Goal: Task Accomplishment & Management: Complete application form

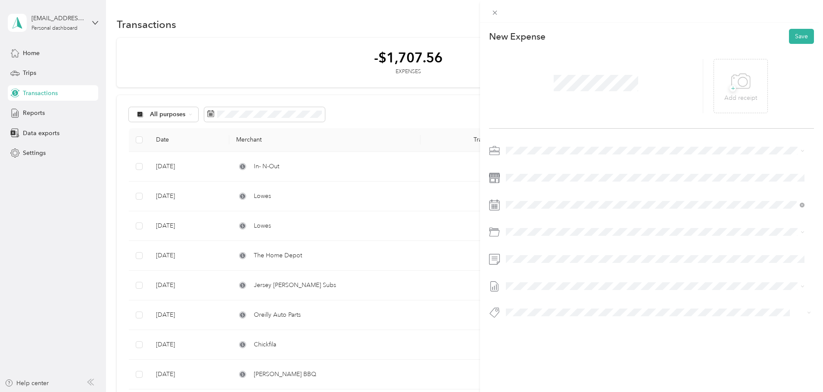
click at [572, 97] on div at bounding box center [596, 86] width 214 height 54
click at [746, 93] on icon at bounding box center [740, 82] width 19 height 24
click at [529, 251] on icon at bounding box center [527, 253] width 9 height 9
click at [568, 282] on div "4" at bounding box center [568, 283] width 11 height 11
click at [793, 31] on button "Save" at bounding box center [801, 36] width 25 height 15
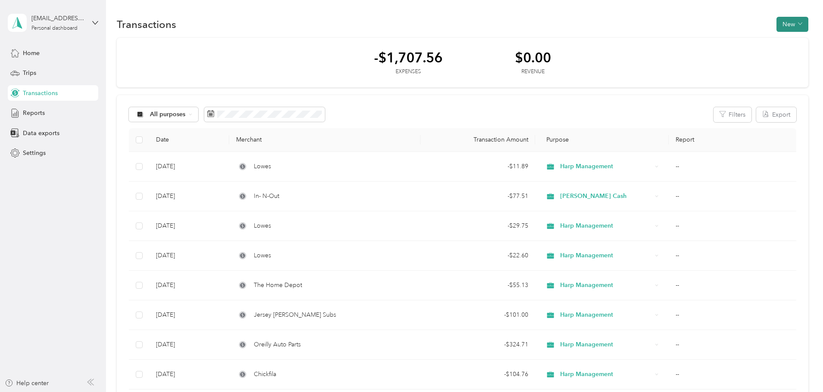
click at [776, 23] on button "New" at bounding box center [792, 24] width 32 height 15
click at [715, 42] on circle at bounding box center [713, 41] width 6 height 6
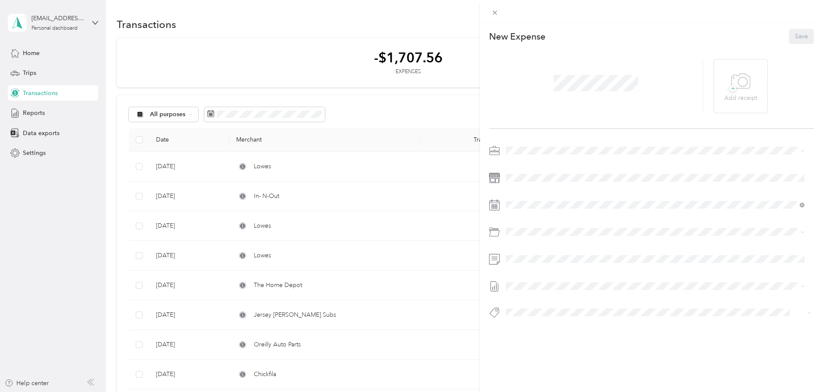
click at [520, 146] on span at bounding box center [658, 151] width 311 height 14
click at [534, 240] on span "Harp Management" at bounding box center [534, 241] width 51 height 7
click at [529, 253] on icon at bounding box center [527, 253] width 9 height 9
click at [592, 289] on div "6" at bounding box center [590, 284] width 11 height 14
click at [589, 285] on div "6" at bounding box center [590, 283] width 11 height 11
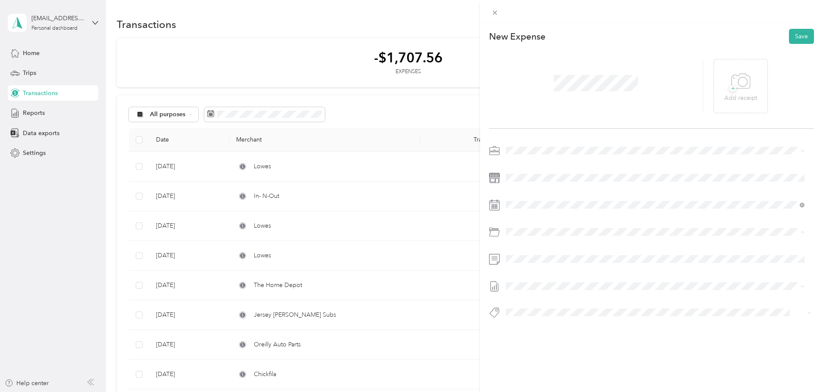
click at [542, 265] on span "[PERSON_NAME] - Rapid" at bounding box center [563, 265] width 69 height 7
click at [591, 271] on div at bounding box center [651, 234] width 325 height 181
click at [736, 80] on icon at bounding box center [740, 82] width 19 height 24
click at [802, 41] on button "Save" at bounding box center [801, 36] width 25 height 15
click at [803, 38] on button "Save" at bounding box center [801, 36] width 25 height 15
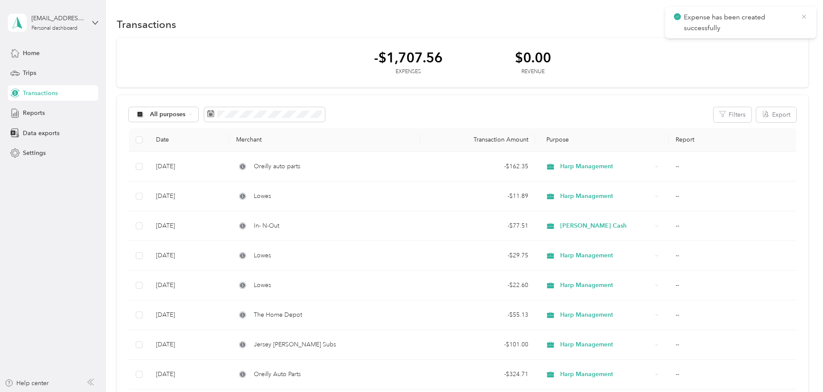
click at [801, 16] on icon at bounding box center [803, 17] width 7 height 8
click at [776, 20] on button "New" at bounding box center [792, 24] width 32 height 15
click at [722, 44] on span "Expense" at bounding box center [730, 40] width 23 height 9
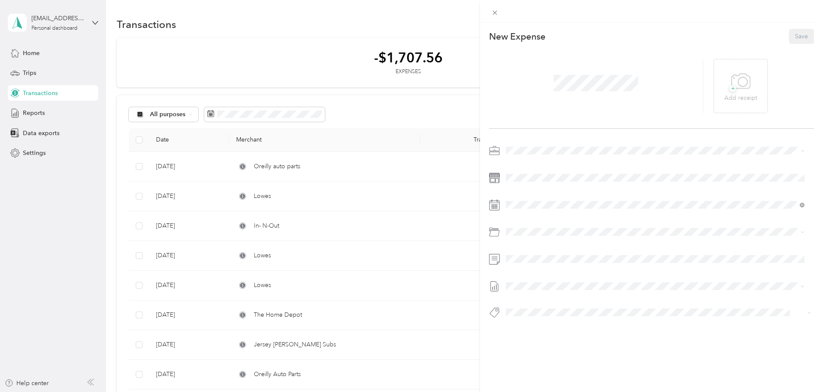
click at [539, 238] on span "Harp Management" at bounding box center [534, 241] width 51 height 7
click at [534, 300] on div "6" at bounding box center [534, 297] width 11 height 11
click at [549, 209] on span at bounding box center [658, 205] width 311 height 14
click at [524, 252] on icon at bounding box center [527, 253] width 9 height 9
click at [593, 285] on div "6" at bounding box center [590, 283] width 11 height 11
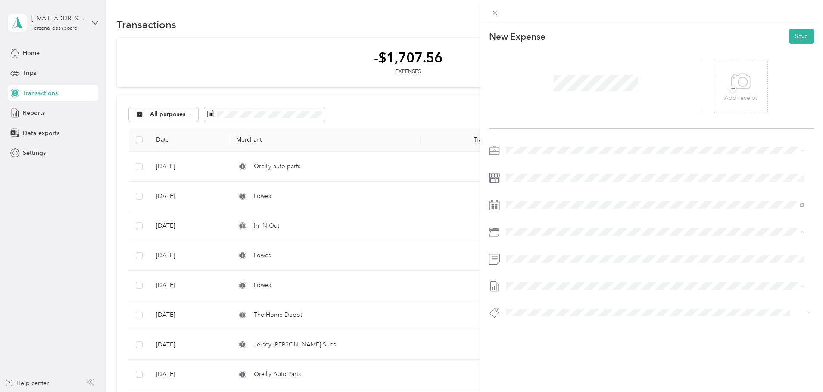
click at [575, 291] on div "Bastrop - Rapid" at bounding box center [665, 291] width 272 height 9
click at [561, 263] on span at bounding box center [658, 259] width 311 height 14
click at [554, 281] on span at bounding box center [658, 287] width 311 height 14
click at [600, 103] on div at bounding box center [596, 86] width 214 height 54
click at [760, 103] on div "+ Add receipt" at bounding box center [740, 86] width 54 height 54
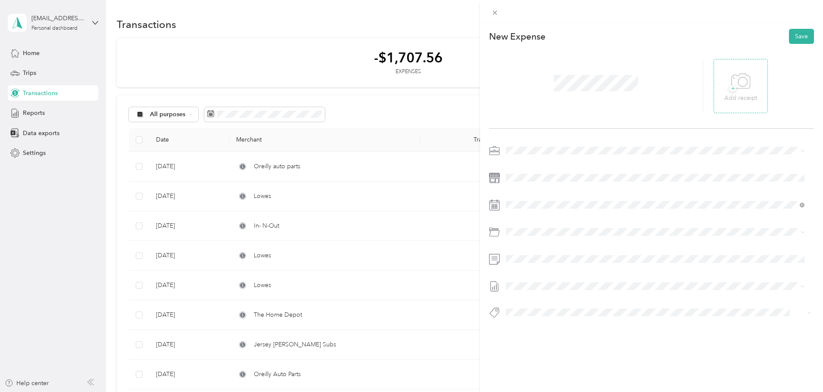
click at [732, 93] on icon at bounding box center [740, 82] width 19 height 24
click at [794, 37] on button "Save" at bounding box center [801, 36] width 25 height 15
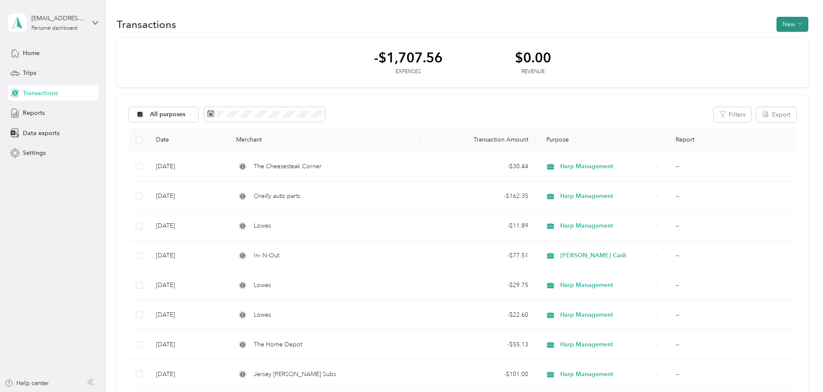
click at [776, 22] on button "New" at bounding box center [792, 24] width 32 height 15
click at [726, 43] on span "Expense" at bounding box center [730, 40] width 23 height 9
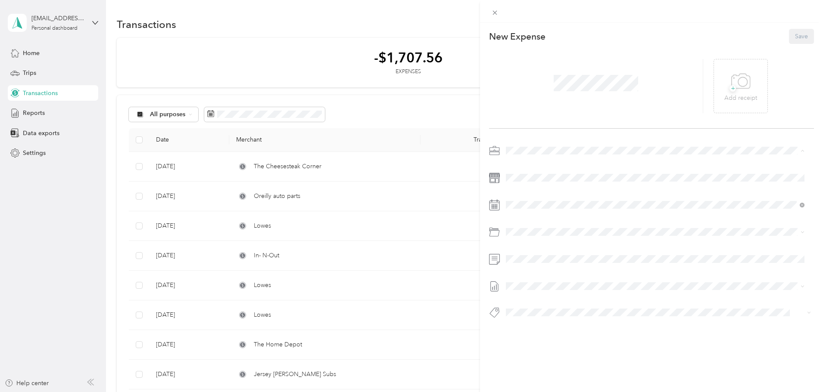
click at [525, 239] on span "Harp Management" at bounding box center [534, 241] width 51 height 7
click at [526, 250] on icon at bounding box center [527, 253] width 9 height 9
click at [542, 297] on div "9" at bounding box center [546, 297] width 11 height 11
click at [606, 263] on span "Bee Cave/bella Colinas - Rapid" at bounding box center [571, 265] width 84 height 7
drag, startPoint x: 807, startPoint y: 102, endPoint x: 796, endPoint y: 102, distance: 10.8
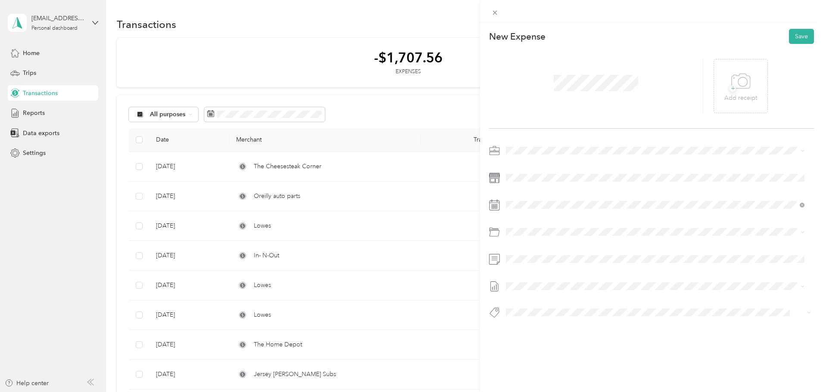
click at [807, 102] on div "+ Add receipt" at bounding box center [763, 86] width 100 height 54
click at [724, 94] on p "Add receipt" at bounding box center [740, 97] width 33 height 9
click at [787, 47] on div at bounding box center [651, 86] width 325 height 85
click at [791, 38] on button "Save" at bounding box center [801, 36] width 25 height 15
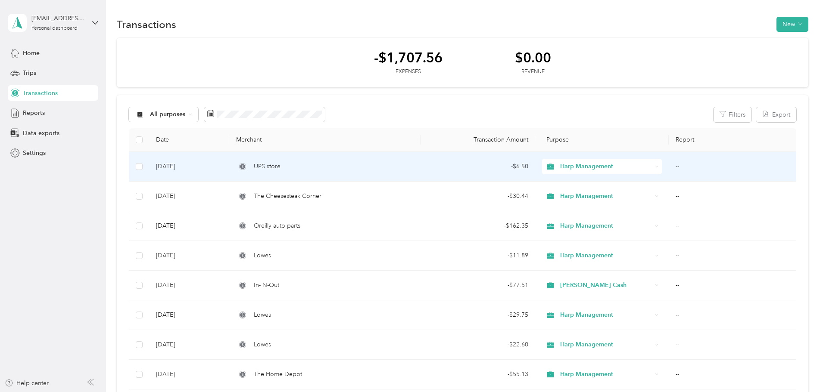
click at [413, 163] on div "UPS store" at bounding box center [324, 166] width 177 height 9
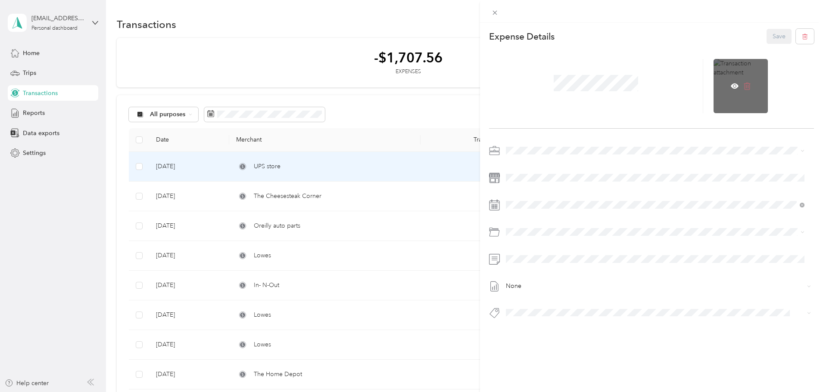
click at [743, 84] on icon at bounding box center [747, 86] width 8 height 8
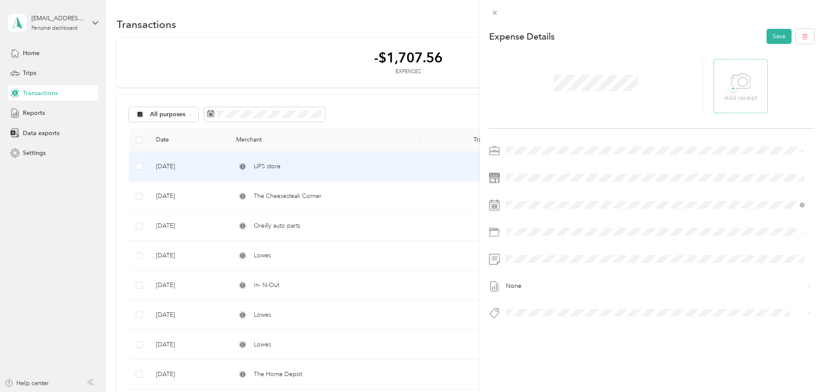
click at [750, 86] on div "+ Add receipt" at bounding box center [740, 86] width 33 height 33
click at [769, 33] on button "Save" at bounding box center [778, 36] width 25 height 15
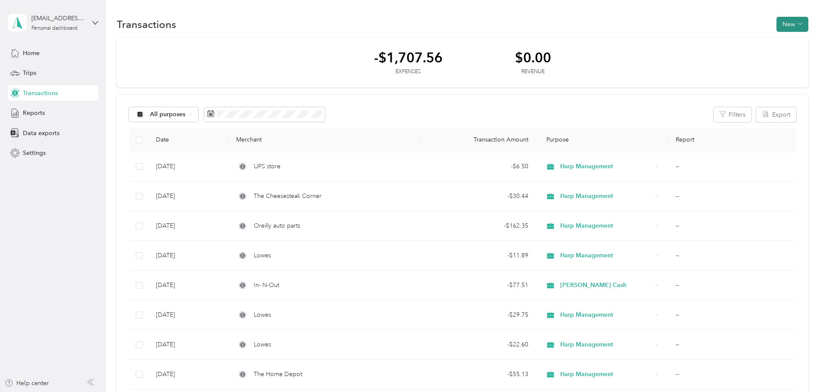
click at [776, 27] on button "New" at bounding box center [792, 24] width 32 height 15
click at [729, 37] on span "Expense" at bounding box center [730, 40] width 23 height 9
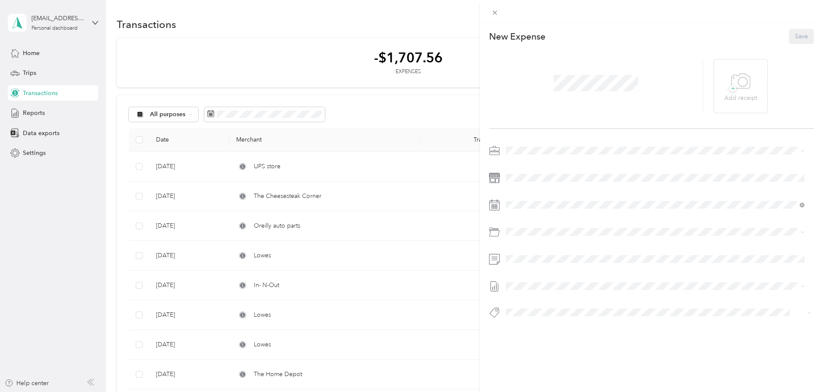
click at [534, 243] on li "Harp Management" at bounding box center [655, 237] width 305 height 15
click at [536, 183] on span at bounding box center [658, 178] width 311 height 14
click at [532, 254] on div "[DATE]" at bounding box center [557, 253] width 109 height 9
click at [529, 254] on icon at bounding box center [527, 253] width 9 height 9
click at [548, 297] on div "9" at bounding box center [546, 297] width 11 height 11
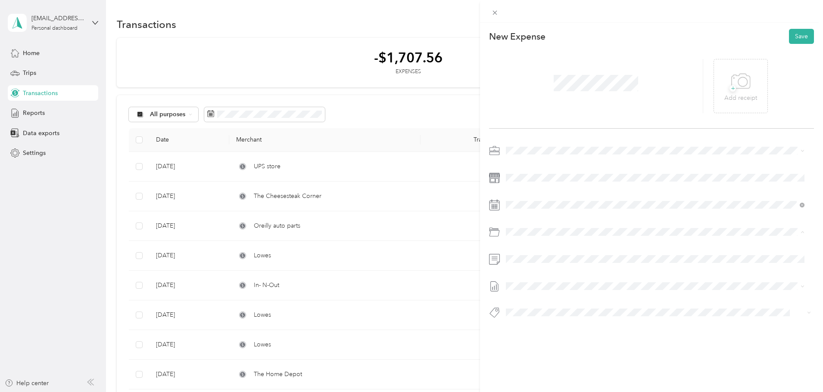
click at [539, 296] on li "Bastrop - Rapid" at bounding box center [655, 291] width 305 height 16
click at [744, 78] on icon at bounding box center [740, 82] width 19 height 24
click at [796, 37] on button "Save" at bounding box center [801, 36] width 25 height 15
click at [594, 88] on span at bounding box center [596, 78] width 90 height 22
click at [578, 87] on span at bounding box center [596, 78] width 90 height 22
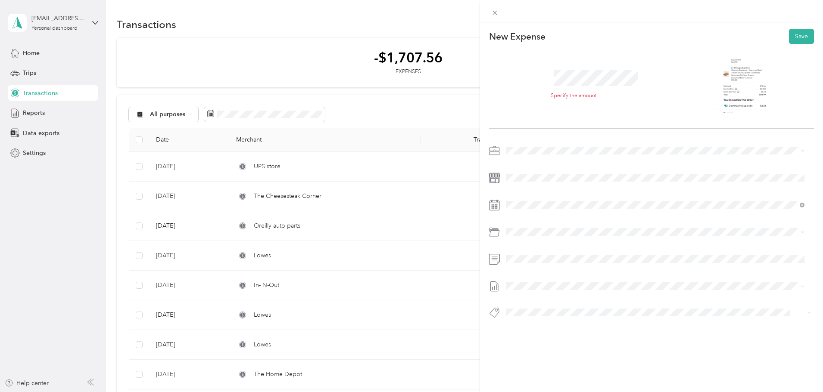
click at [553, 70] on span at bounding box center [596, 78] width 90 height 22
click at [581, 86] on span at bounding box center [596, 78] width 90 height 22
click at [791, 33] on button "Save" at bounding box center [801, 36] width 25 height 15
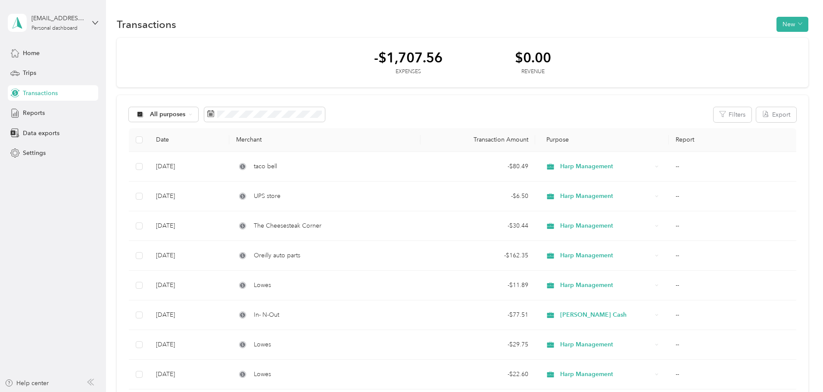
click at [738, 32] on div "Transactions New" at bounding box center [462, 24] width 691 height 18
click at [776, 28] on button "New" at bounding box center [792, 24] width 32 height 15
click at [735, 40] on span "Expense" at bounding box center [730, 40] width 23 height 9
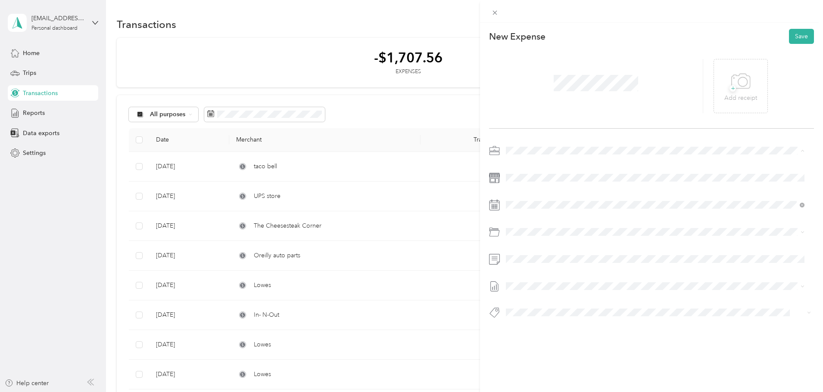
click at [523, 239] on span "Harp Management" at bounding box center [534, 241] width 51 height 7
click at [526, 252] on icon at bounding box center [527, 253] width 9 height 9
click at [556, 298] on div "10" at bounding box center [556, 297] width 11 height 11
click at [546, 262] on span "Bee Cave/bella Colinas - Rapid" at bounding box center [571, 265] width 84 height 7
click at [717, 94] on div "+ Add receipt" at bounding box center [740, 86] width 54 height 54
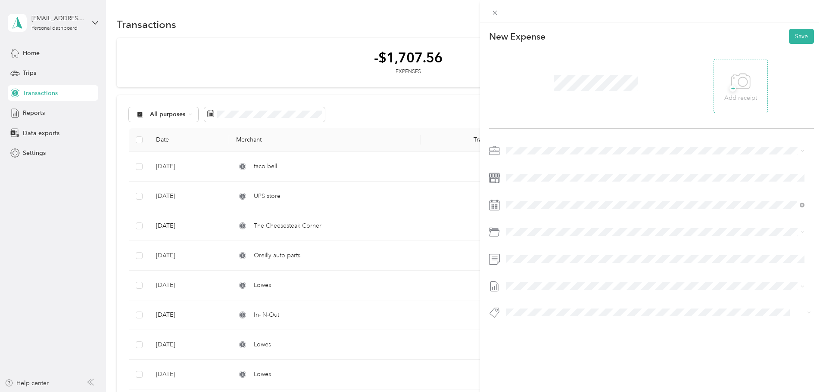
click at [738, 79] on icon at bounding box center [740, 82] width 19 height 24
click at [797, 34] on button "Save" at bounding box center [801, 36] width 25 height 15
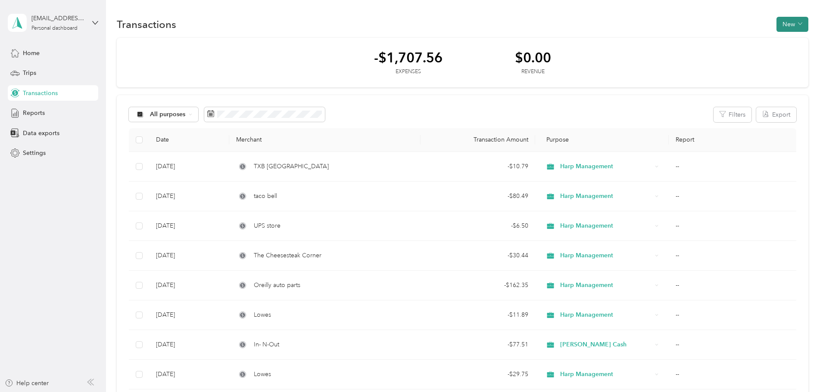
click at [776, 24] on button "New" at bounding box center [792, 24] width 32 height 15
click at [711, 42] on icon at bounding box center [712, 40] width 4 height 4
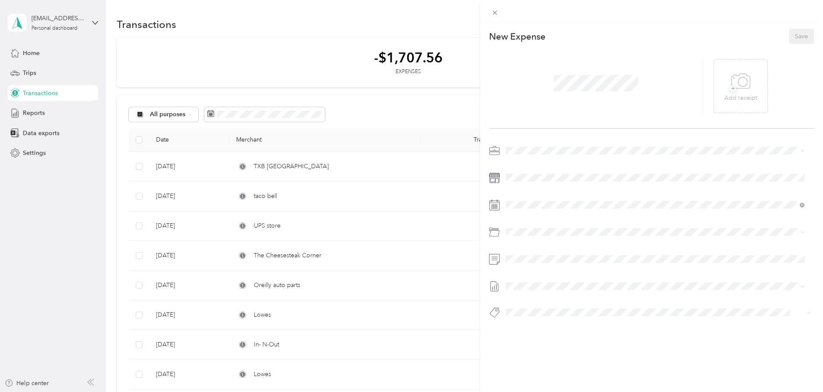
click at [529, 236] on li "Harp Management" at bounding box center [655, 237] width 305 height 15
click at [535, 197] on div at bounding box center [651, 234] width 325 height 181
click at [529, 255] on icon at bounding box center [527, 253] width 9 height 9
click at [579, 300] on div "12" at bounding box center [579, 297] width 11 height 11
click at [618, 269] on li "Bee Cave/bella Colinas - Rapid" at bounding box center [655, 266] width 305 height 16
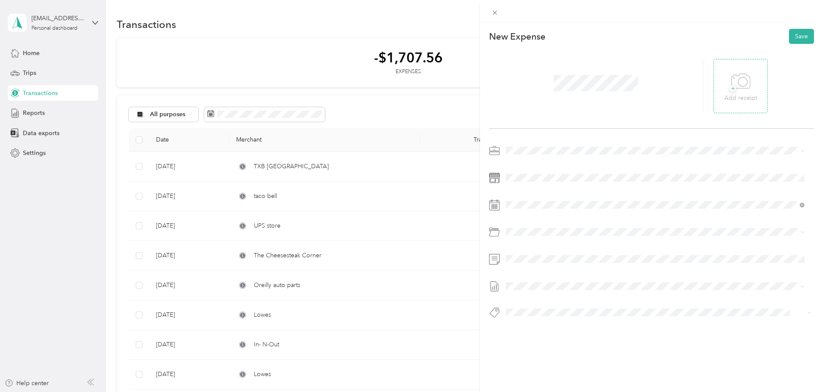
click at [745, 90] on icon at bounding box center [740, 82] width 19 height 24
click at [798, 36] on button "Save" at bounding box center [801, 36] width 25 height 15
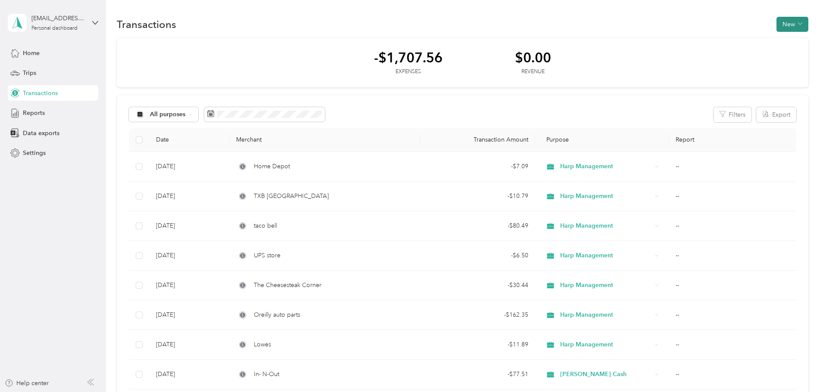
click at [776, 22] on button "New" at bounding box center [792, 24] width 32 height 15
click at [724, 40] on span "Expense" at bounding box center [730, 40] width 23 height 9
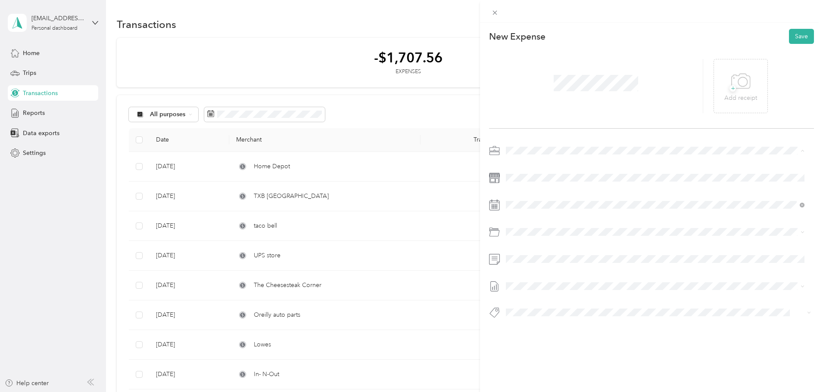
click at [526, 243] on div "Harp Management" at bounding box center [655, 241] width 293 height 9
click at [536, 183] on span at bounding box center [658, 178] width 311 height 14
click at [505, 204] on span at bounding box center [658, 205] width 311 height 14
click at [527, 256] on icon at bounding box center [527, 253] width 9 height 9
click at [581, 298] on div "12" at bounding box center [579, 297] width 11 height 11
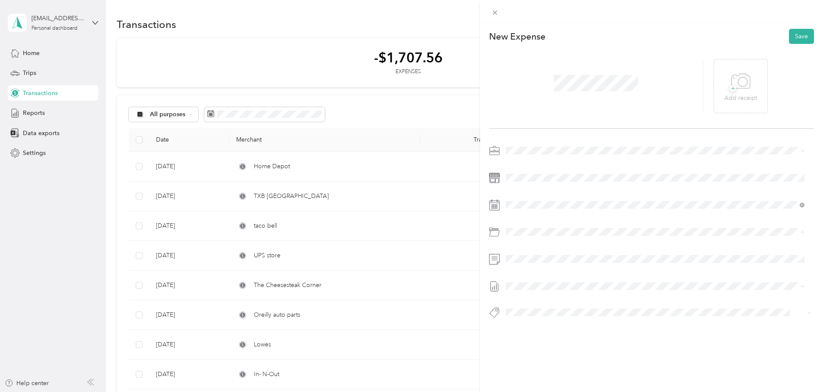
click at [536, 260] on li "Bee Cave/bella Colinas - Rapid" at bounding box center [655, 266] width 305 height 16
click at [735, 103] on div "+ Add receipt" at bounding box center [740, 86] width 54 height 54
click at [749, 100] on p "Add receipt" at bounding box center [740, 97] width 33 height 9
click at [794, 36] on button "Save" at bounding box center [801, 36] width 25 height 15
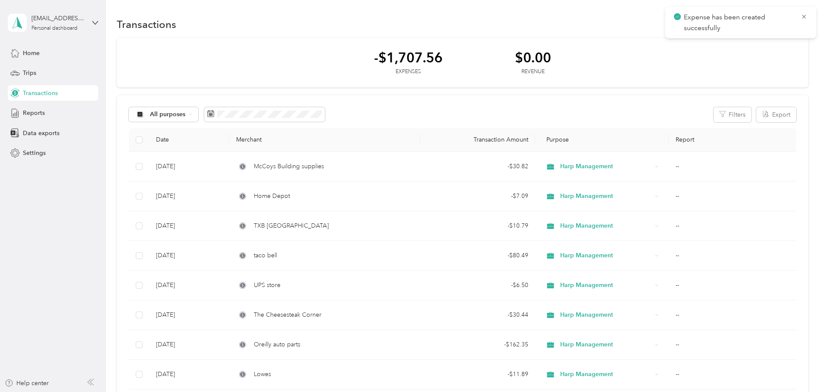
click at [810, 19] on div "Expense has been created successfully" at bounding box center [740, 22] width 151 height 31
click at [803, 19] on icon at bounding box center [803, 17] width 7 height 8
click at [798, 24] on icon "button" at bounding box center [800, 24] width 4 height 4
click at [730, 37] on span "Expense" at bounding box center [730, 40] width 23 height 9
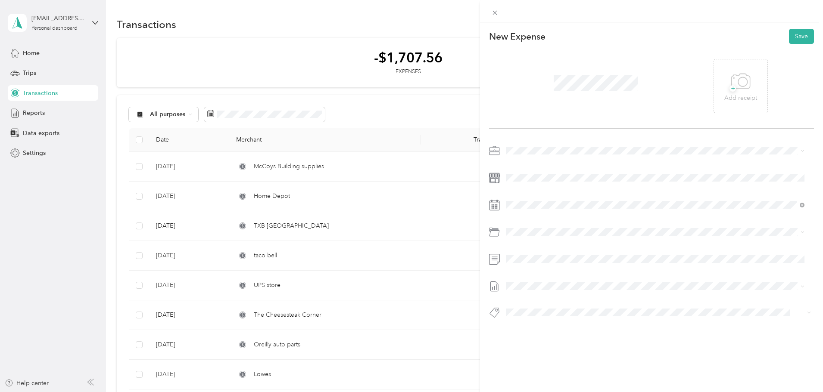
click at [516, 144] on span at bounding box center [658, 151] width 311 height 14
click at [518, 243] on div "Harp Management" at bounding box center [655, 241] width 293 height 9
click at [538, 183] on span at bounding box center [658, 178] width 311 height 14
click at [523, 338] on div "26" at bounding box center [523, 338] width 11 height 11
click at [587, 317] on li "San Marcos - Rapid" at bounding box center [655, 313] width 305 height 16
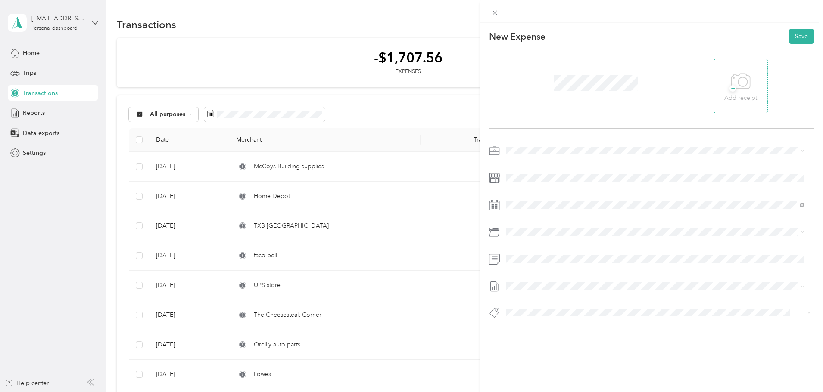
click at [740, 91] on icon at bounding box center [740, 82] width 19 height 24
click at [789, 31] on button "Save" at bounding box center [801, 36] width 25 height 15
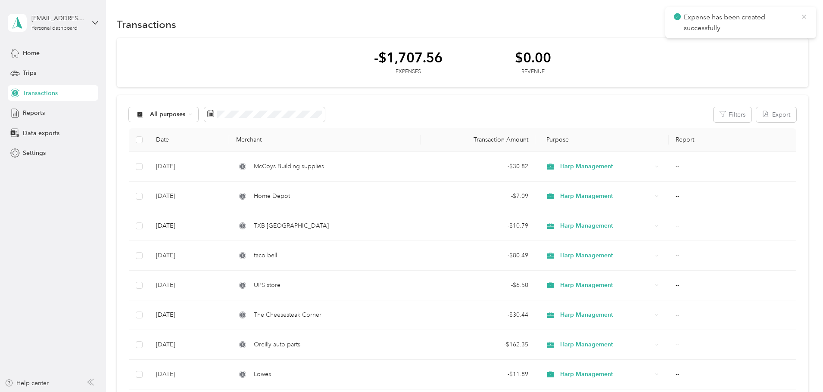
click at [803, 17] on icon at bounding box center [803, 17] width 7 height 8
click at [776, 25] on button "New" at bounding box center [792, 24] width 32 height 15
click at [719, 41] on span "Expense" at bounding box center [730, 40] width 23 height 9
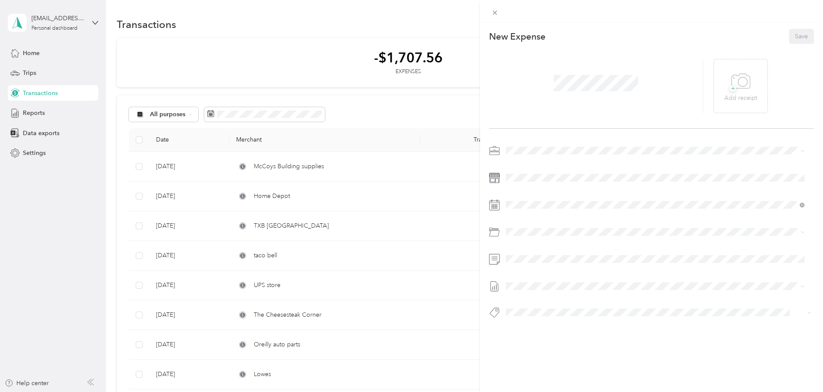
click at [534, 242] on span "Harp Management" at bounding box center [534, 241] width 51 height 7
click at [549, 342] on div "28" at bounding box center [546, 338] width 11 height 11
click at [527, 252] on icon at bounding box center [527, 254] width 4 height 8
click at [526, 334] on div "28" at bounding box center [523, 338] width 11 height 11
click at [520, 238] on span at bounding box center [658, 232] width 311 height 14
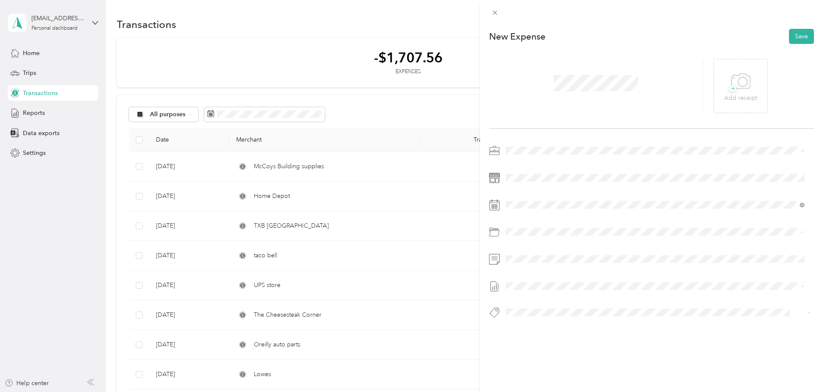
click at [537, 265] on span "[PERSON_NAME] - Rapid" at bounding box center [563, 265] width 69 height 7
click at [534, 263] on span at bounding box center [658, 259] width 311 height 14
click at [744, 87] on icon at bounding box center [740, 82] width 19 height 24
click at [791, 40] on button "Save" at bounding box center [801, 36] width 25 height 15
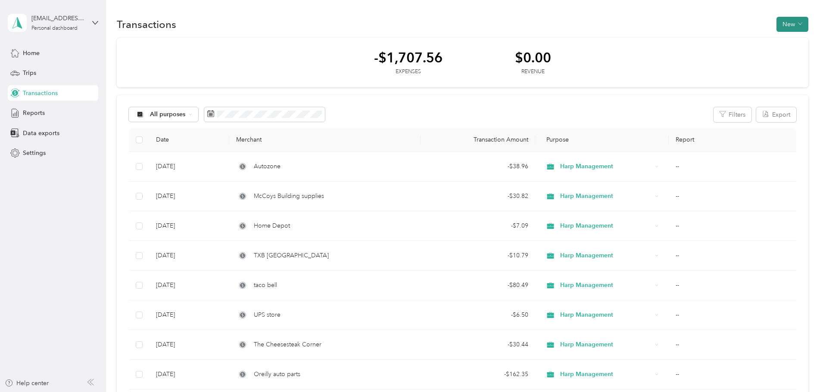
click at [776, 28] on button "New" at bounding box center [792, 24] width 32 height 15
click at [729, 45] on li "Expense" at bounding box center [726, 40] width 45 height 15
click at [730, 39] on span "Expense" at bounding box center [730, 40] width 23 height 9
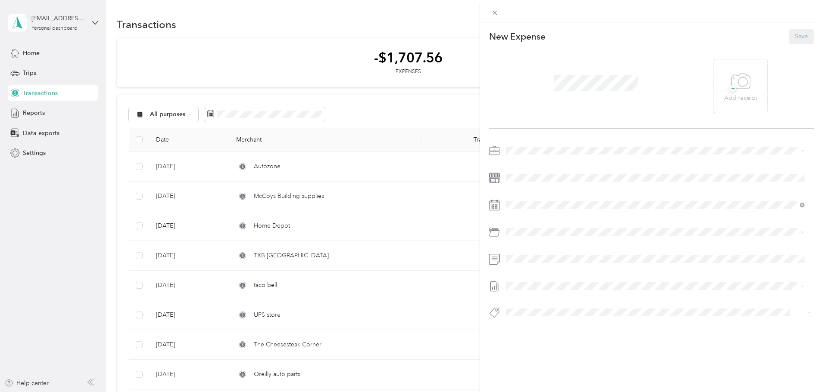
click at [577, 93] on span at bounding box center [596, 83] width 90 height 22
click at [511, 147] on span at bounding box center [658, 151] width 311 height 14
click at [549, 240] on span "Harp Management" at bounding box center [534, 241] width 51 height 7
click at [524, 257] on icon at bounding box center [527, 253] width 9 height 9
click at [538, 340] on div "29" at bounding box center [534, 338] width 11 height 11
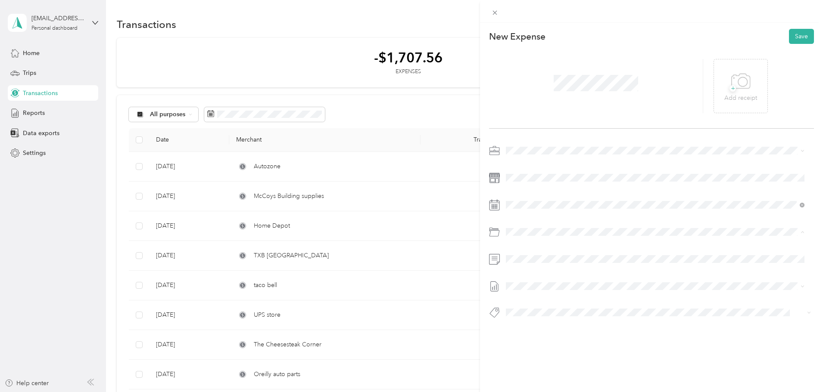
click at [542, 264] on span "[PERSON_NAME] - Rapid" at bounding box center [563, 265] width 69 height 7
click at [525, 265] on span at bounding box center [658, 259] width 311 height 14
click at [724, 89] on div "+ Add receipt" at bounding box center [740, 86] width 33 height 33
click at [796, 37] on button "Save" at bounding box center [801, 36] width 25 height 15
